Goal: Navigation & Orientation: Find specific page/section

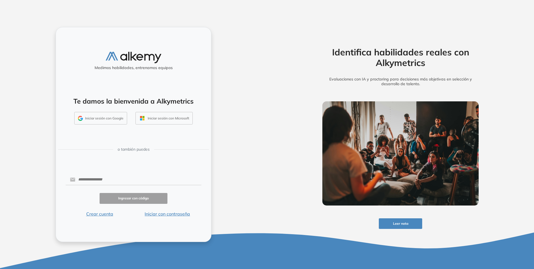
click at [116, 116] on button "Iniciar sesión con Google" at bounding box center [100, 118] width 53 height 13
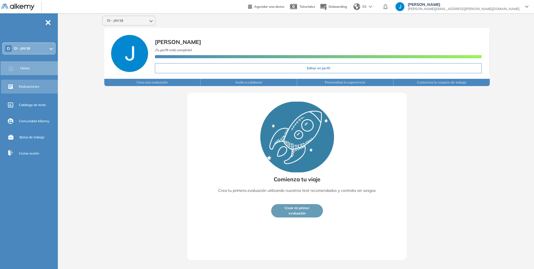
click at [23, 87] on span "Evaluaciones" at bounding box center [29, 86] width 20 height 5
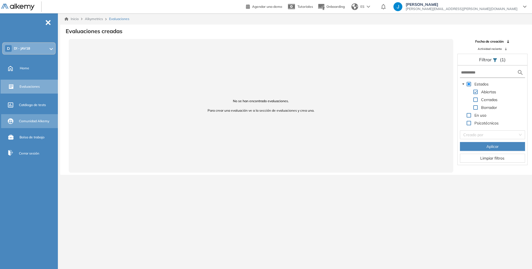
click at [29, 119] on span "Comunidad Alkemy" at bounding box center [34, 121] width 30 height 5
